Goal: Information Seeking & Learning: Learn about a topic

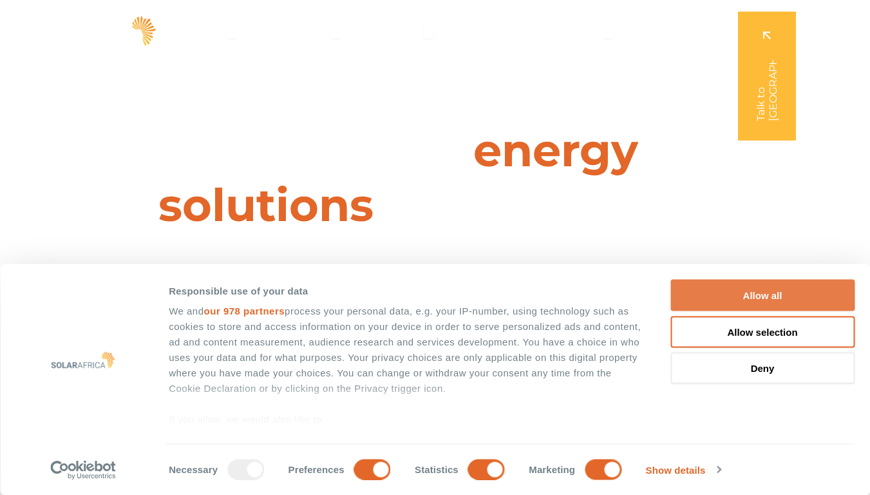
click at [767, 295] on button "Allow all" at bounding box center [762, 295] width 184 height 32
